Goal: Transaction & Acquisition: Obtain resource

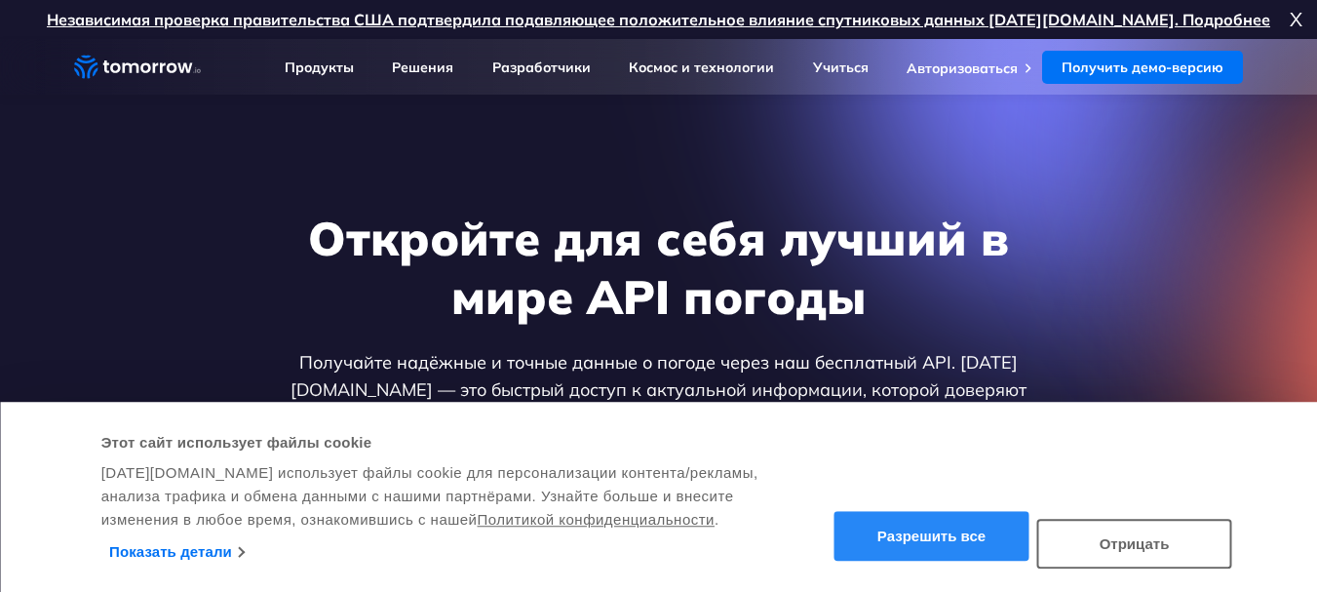
click at [1000, 535] on button "Разрешить все" at bounding box center [932, 537] width 195 height 50
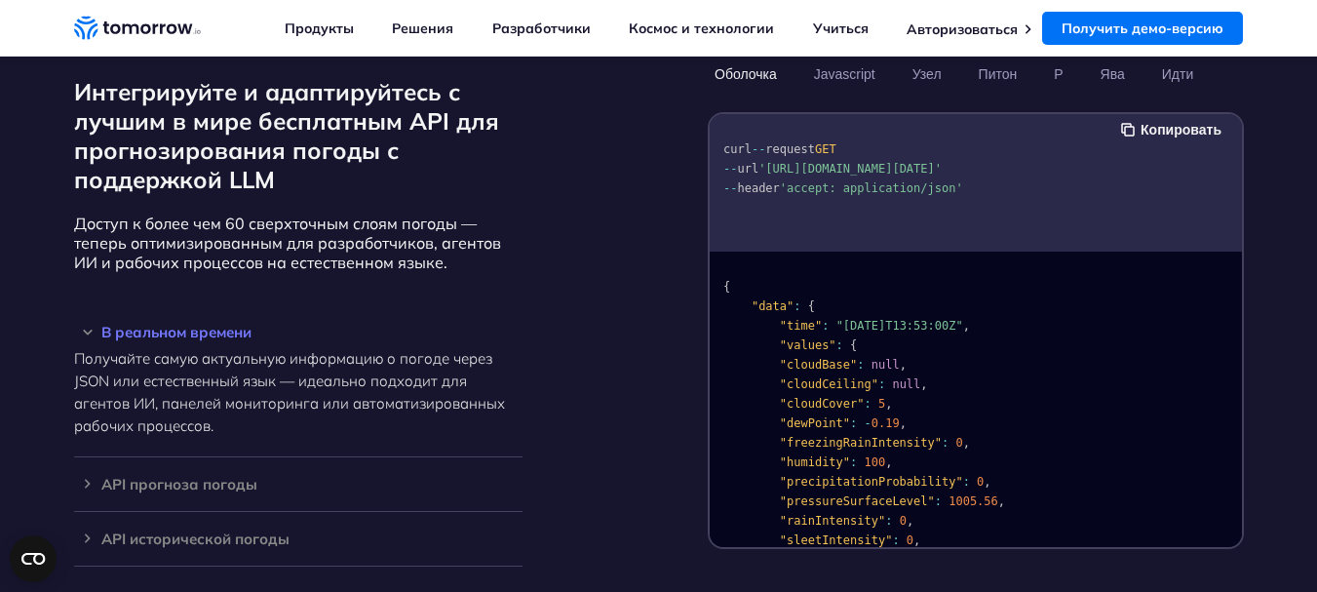
scroll to position [1676, 0]
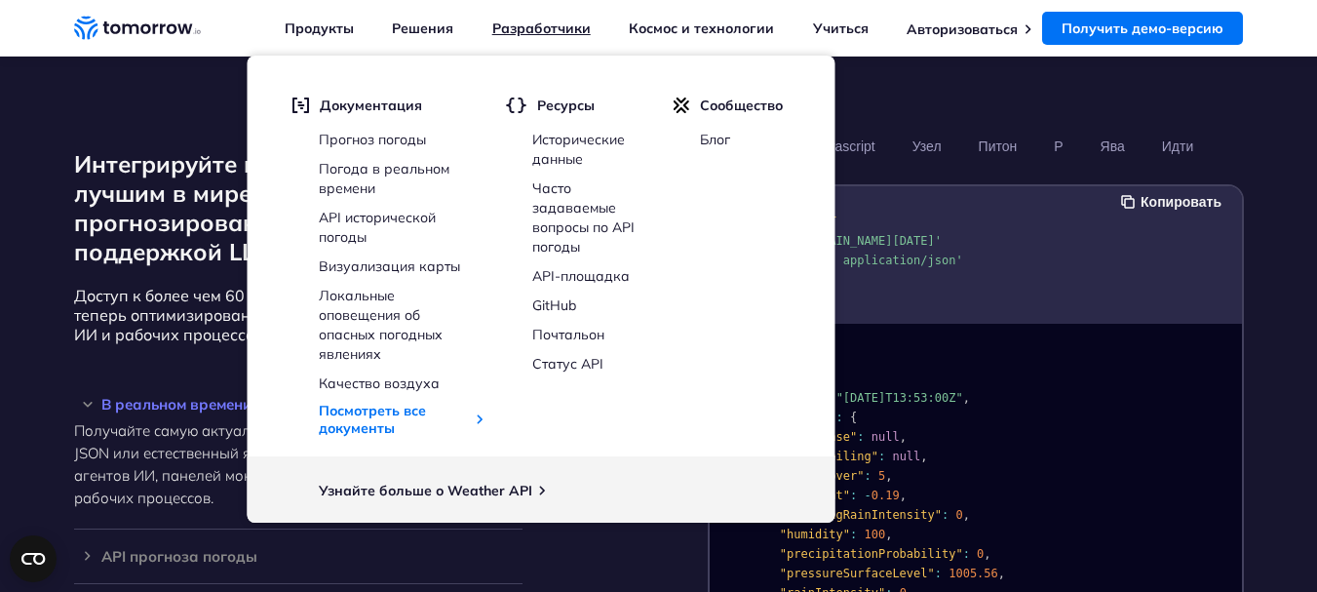
click at [541, 30] on font "Разработчики" at bounding box center [541, 29] width 98 height 18
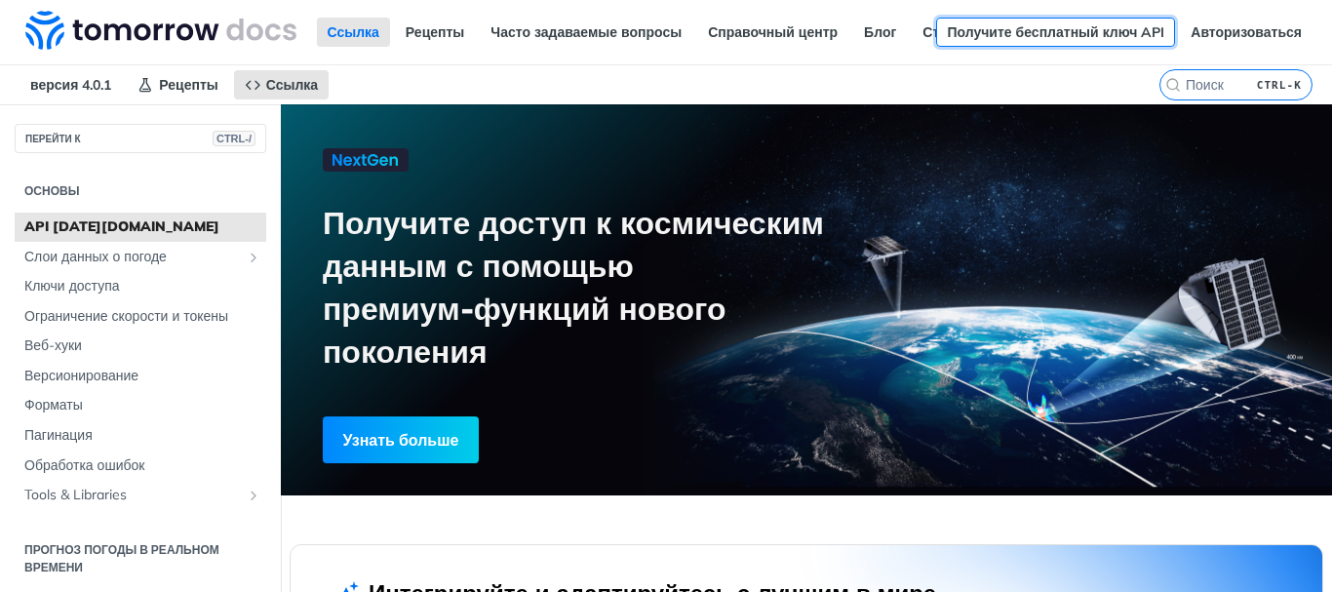
click at [1073, 29] on font "Получите бесплатный ключ API" at bounding box center [1055, 32] width 217 height 18
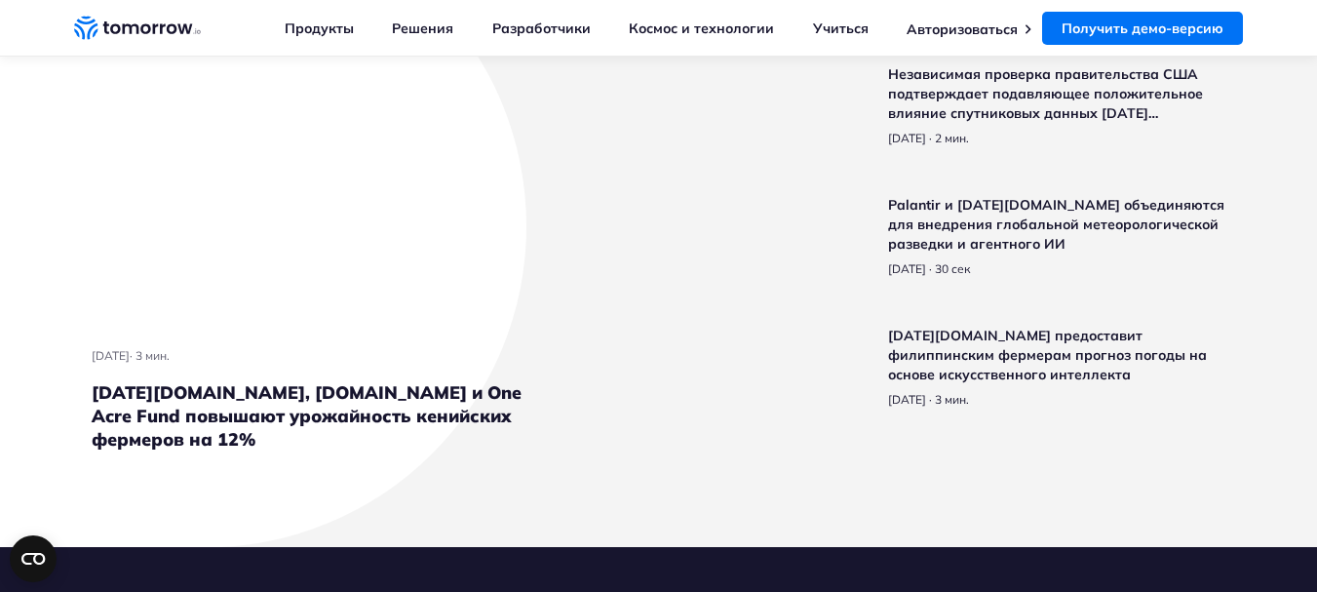
scroll to position [4946, 0]
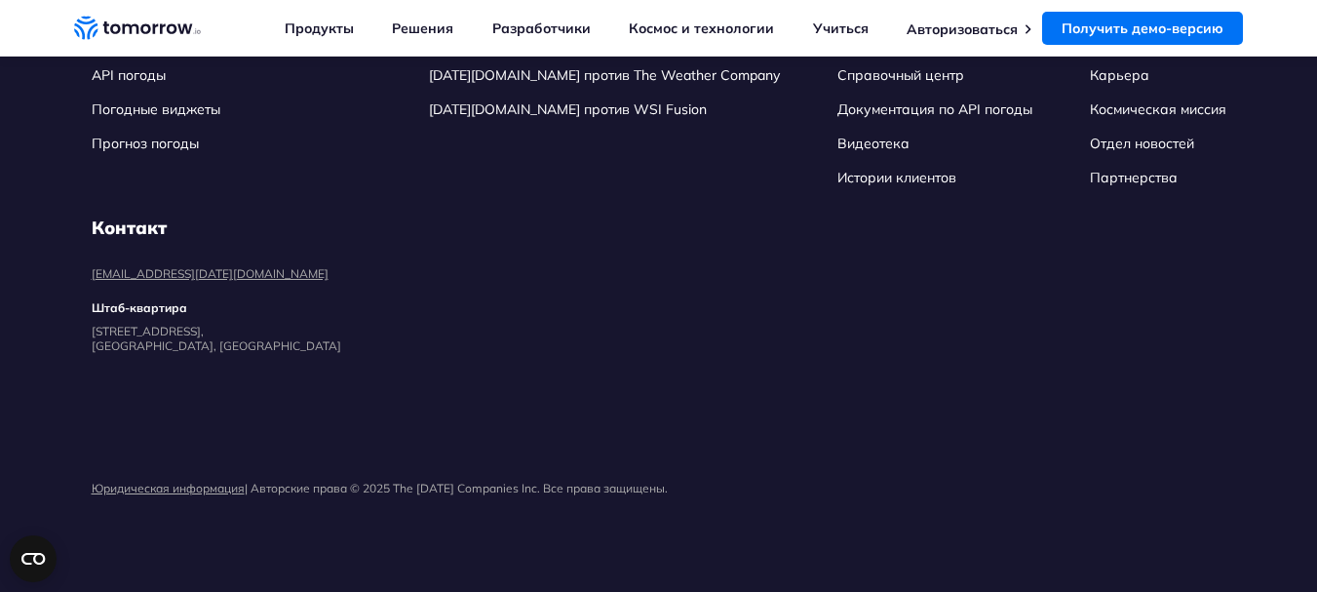
scroll to position [7803, 0]
